Goal: Task Accomplishment & Management: Use online tool/utility

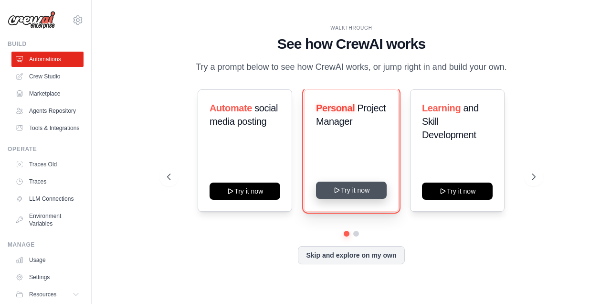
click at [370, 187] on button "Try it now" at bounding box center [351, 189] width 71 height 17
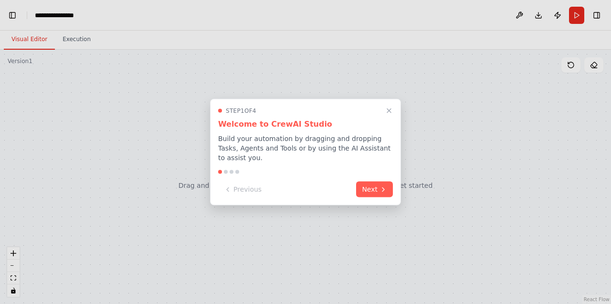
scroll to position [1467, 0]
click at [370, 187] on button "Next" at bounding box center [374, 189] width 37 height 16
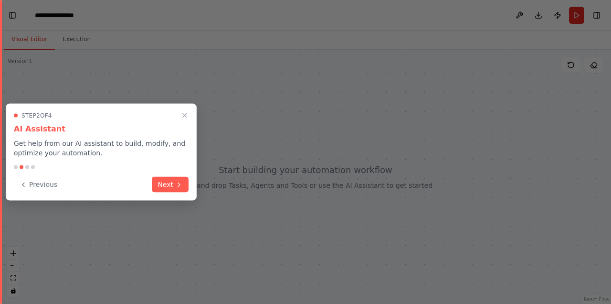
scroll to position [2978, 0]
click at [175, 176] on button "Next" at bounding box center [170, 184] width 37 height 16
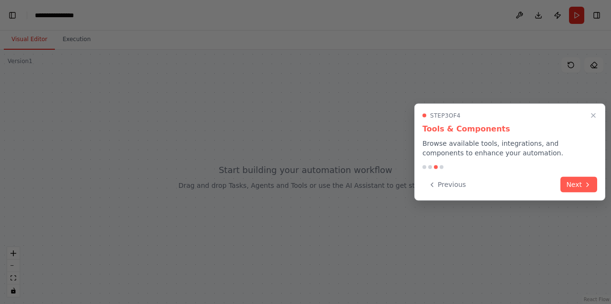
scroll to position [3868, 0]
click at [585, 185] on icon at bounding box center [588, 184] width 8 height 8
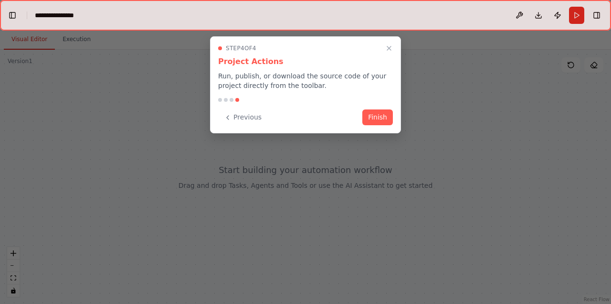
scroll to position [3910, 0]
click at [374, 113] on button "Finish" at bounding box center [378, 116] width 31 height 16
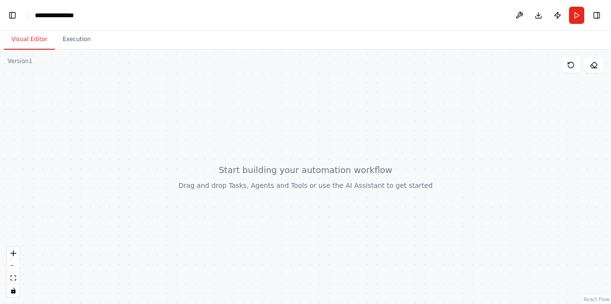
scroll to position [3944, 0]
click at [149, 176] on div at bounding box center [305, 177] width 611 height 254
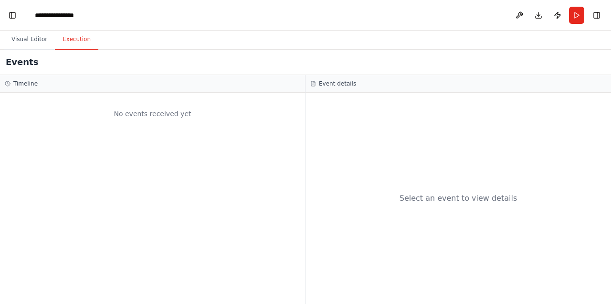
click at [74, 44] on button "Execution" at bounding box center [76, 40] width 43 height 20
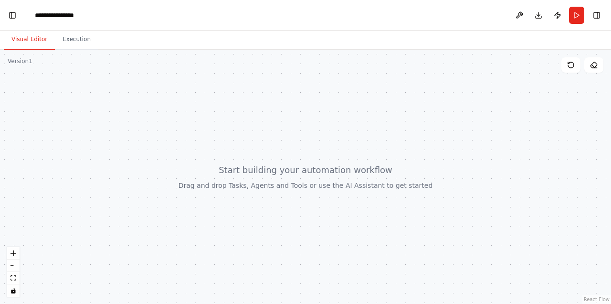
click at [38, 41] on button "Visual Editor" at bounding box center [29, 40] width 51 height 20
click at [18, 21] on header "**********" at bounding box center [305, 15] width 611 height 31
click at [12, 18] on button "Toggle Left Sidebar" at bounding box center [12, 15] width 13 height 13
click at [46, 15] on link "Studio" at bounding box center [45, 15] width 21 height 8
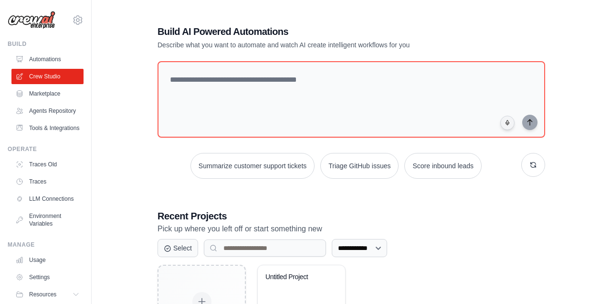
scroll to position [32, 0]
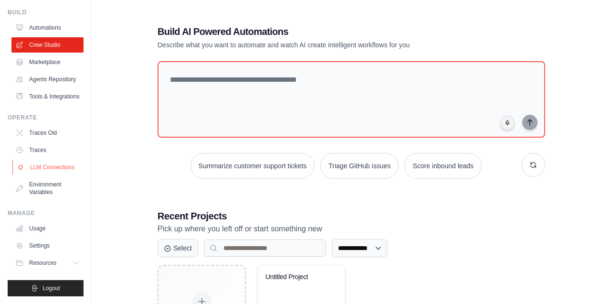
click at [76, 168] on link "LLM Connections" at bounding box center [48, 167] width 72 height 15
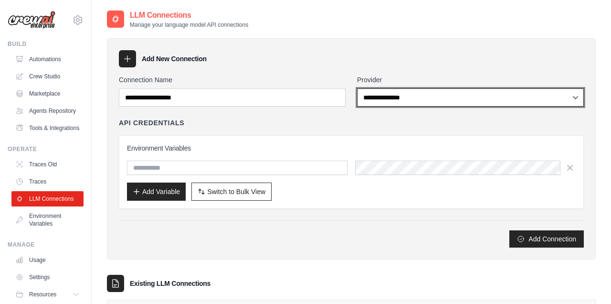
click at [394, 97] on select "**********" at bounding box center [470, 97] width 227 height 18
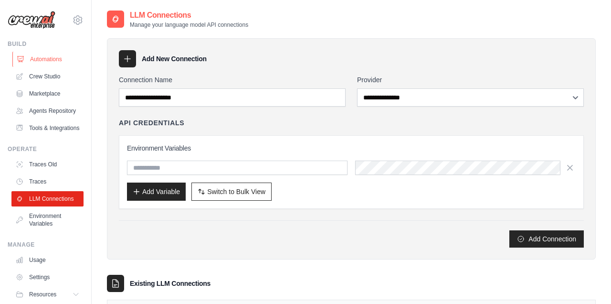
click at [55, 63] on link "Automations" at bounding box center [48, 59] width 72 height 15
